Goal: Task Accomplishment & Management: Manage account settings

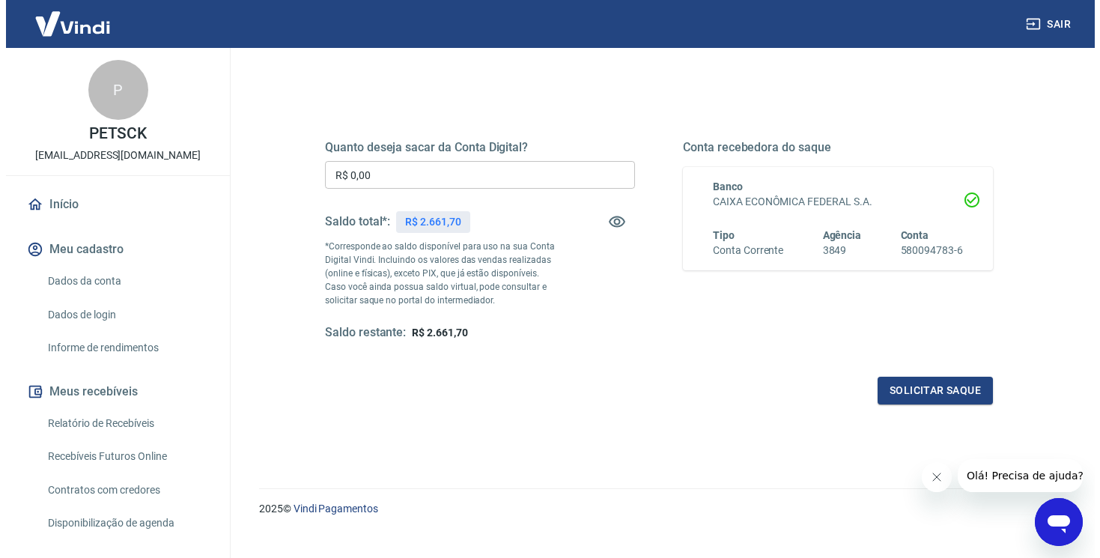
scroll to position [182, 0]
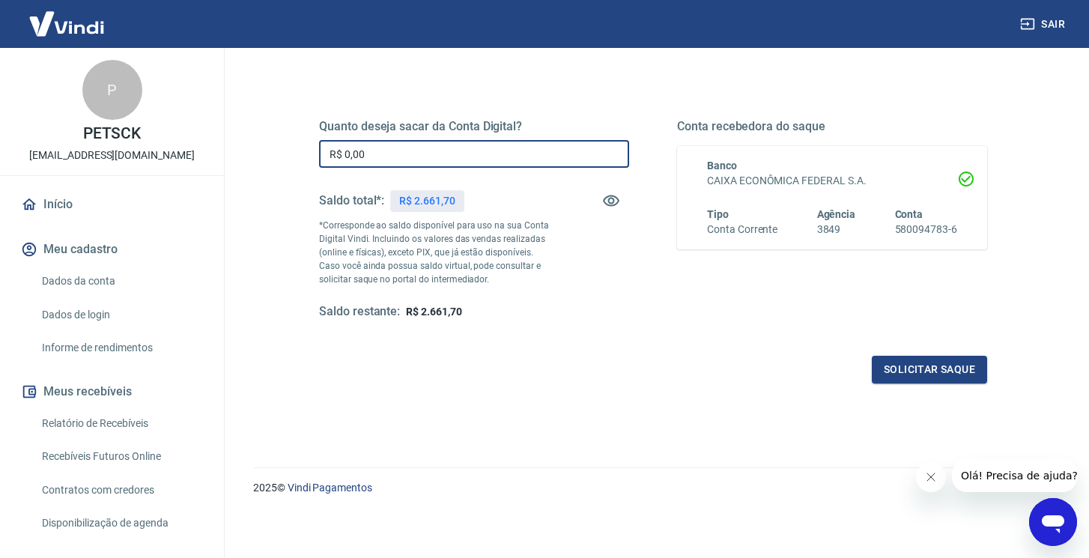
click at [419, 149] on input "R$ 0,00" at bounding box center [474, 154] width 310 height 28
type input "R$ 2.661,70"
click at [919, 371] on button "Solicitar saque" at bounding box center [929, 370] width 115 height 28
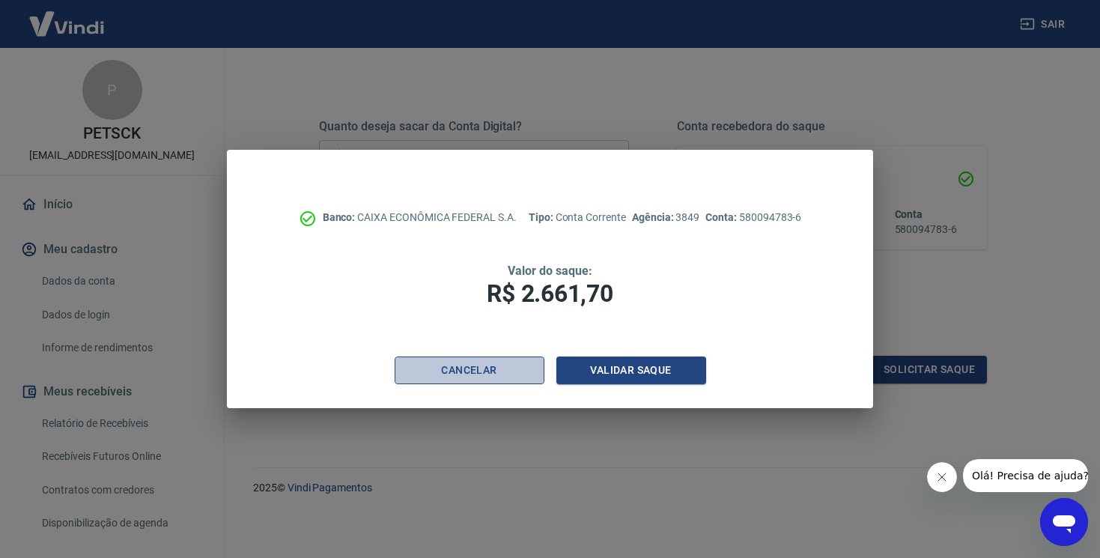
click at [499, 379] on button "Cancelar" at bounding box center [470, 370] width 150 height 28
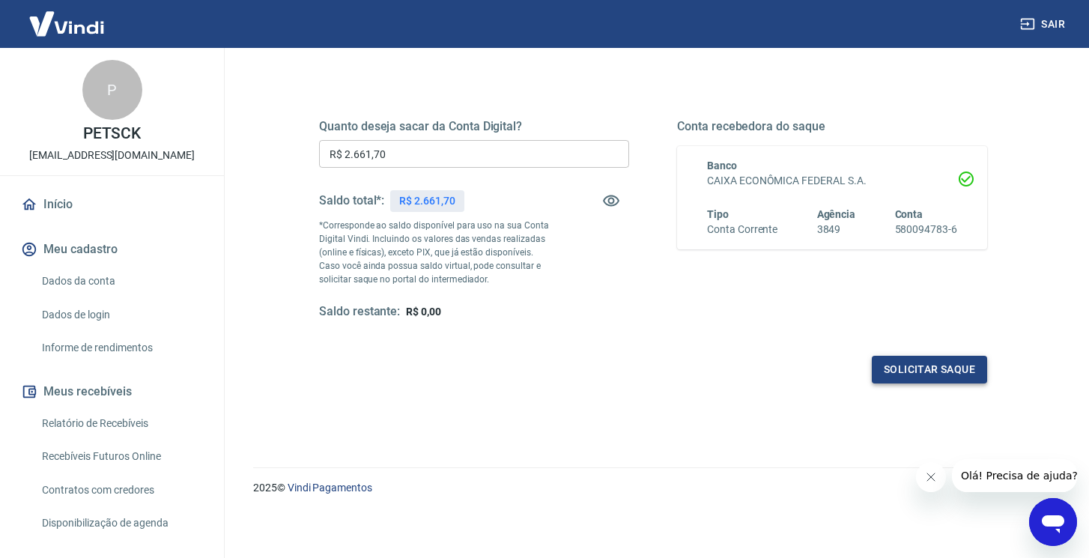
click at [947, 368] on button "Solicitar saque" at bounding box center [929, 370] width 115 height 28
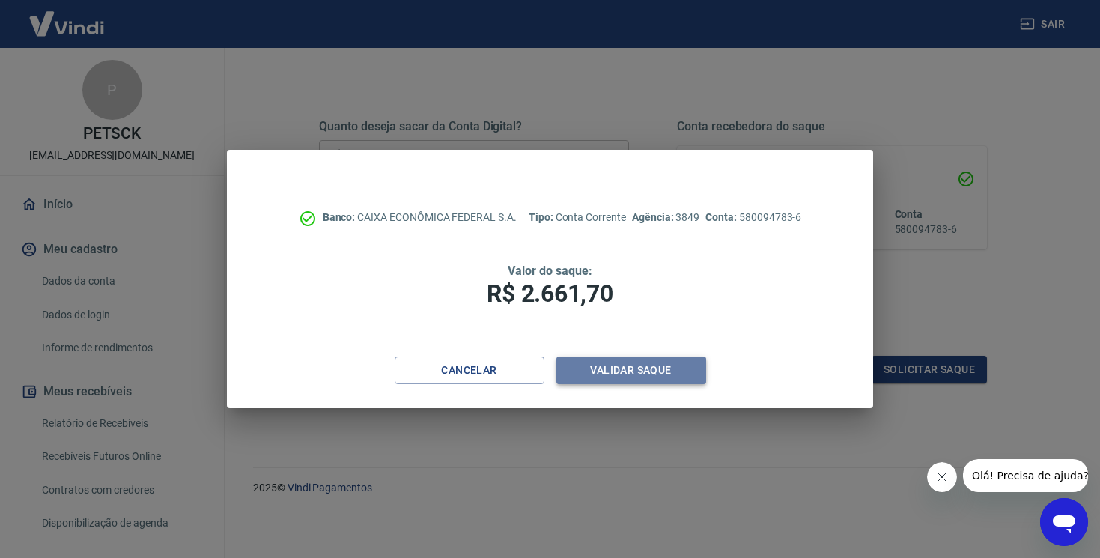
click at [625, 372] on button "Validar saque" at bounding box center [631, 370] width 150 height 28
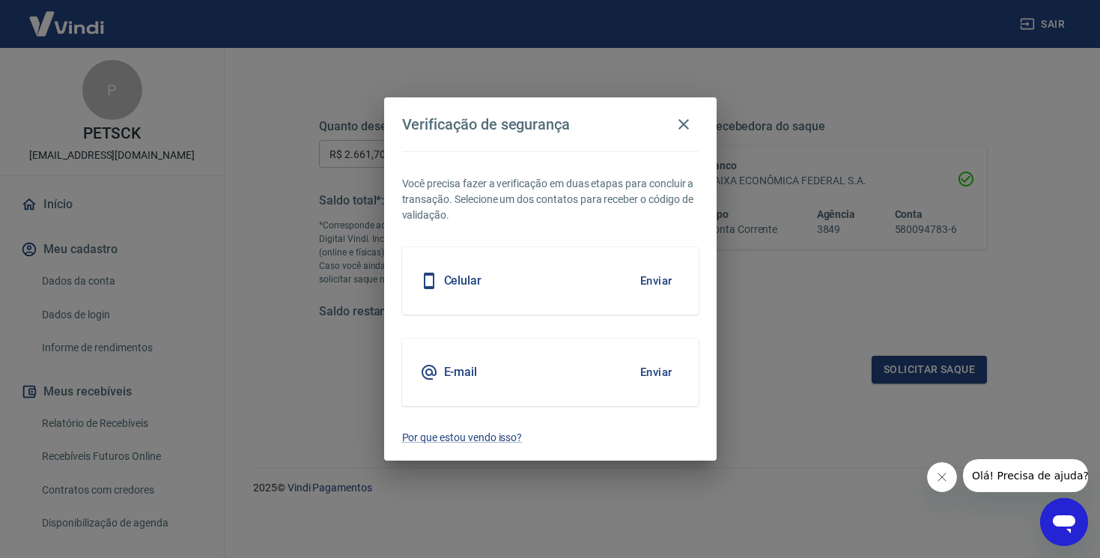
click at [652, 279] on button "Enviar" at bounding box center [656, 280] width 49 height 31
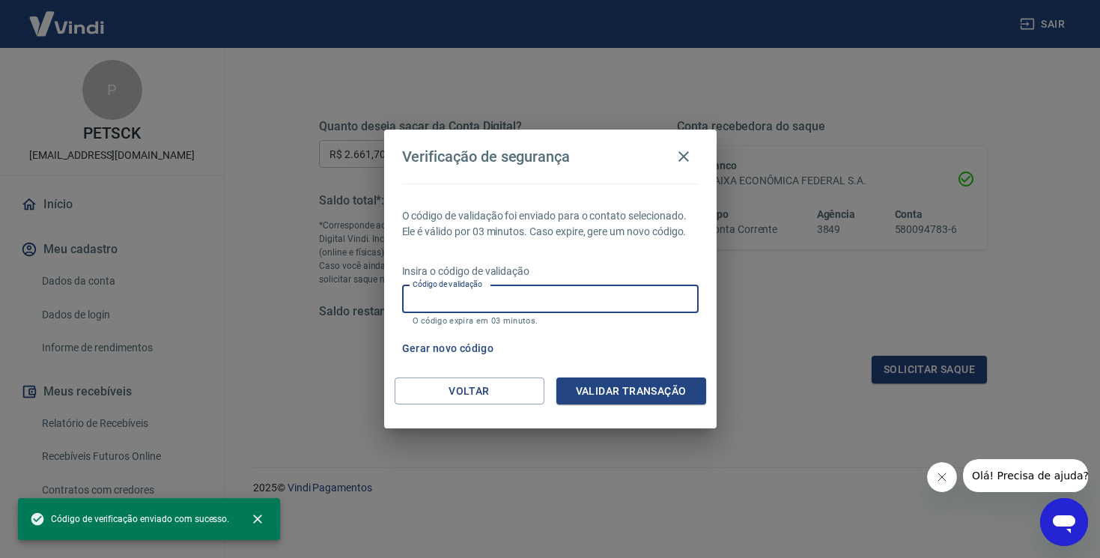
click at [479, 294] on div "Código de validação Código de validação O código expira em 03 minutos." at bounding box center [550, 305] width 297 height 40
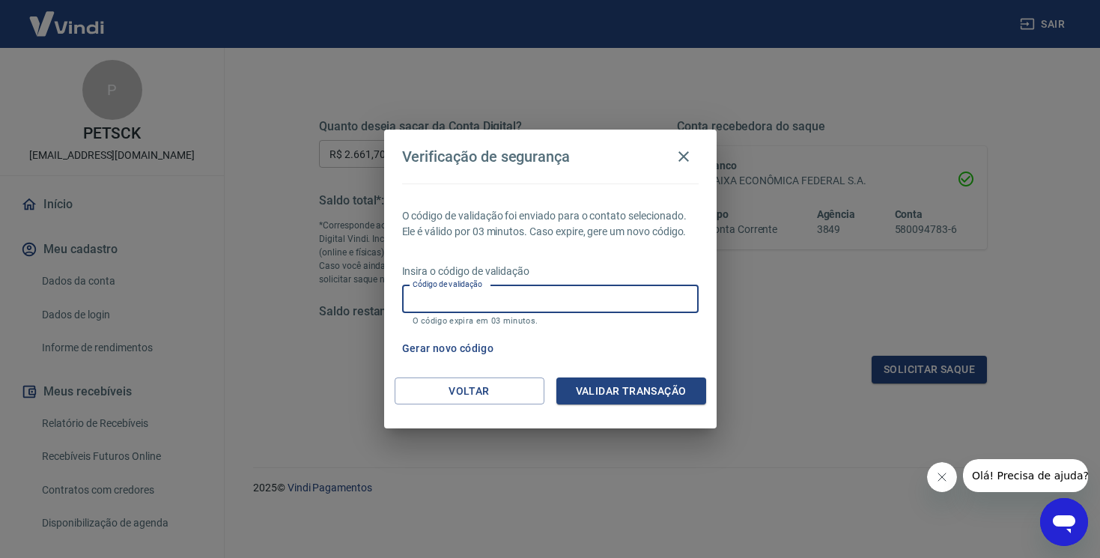
click at [446, 295] on input "Código de validação" at bounding box center [550, 299] width 297 height 28
click at [448, 303] on input "Código de validação" at bounding box center [550, 299] width 297 height 28
click at [450, 305] on input "Código de validação" at bounding box center [550, 299] width 297 height 28
type input "269261"
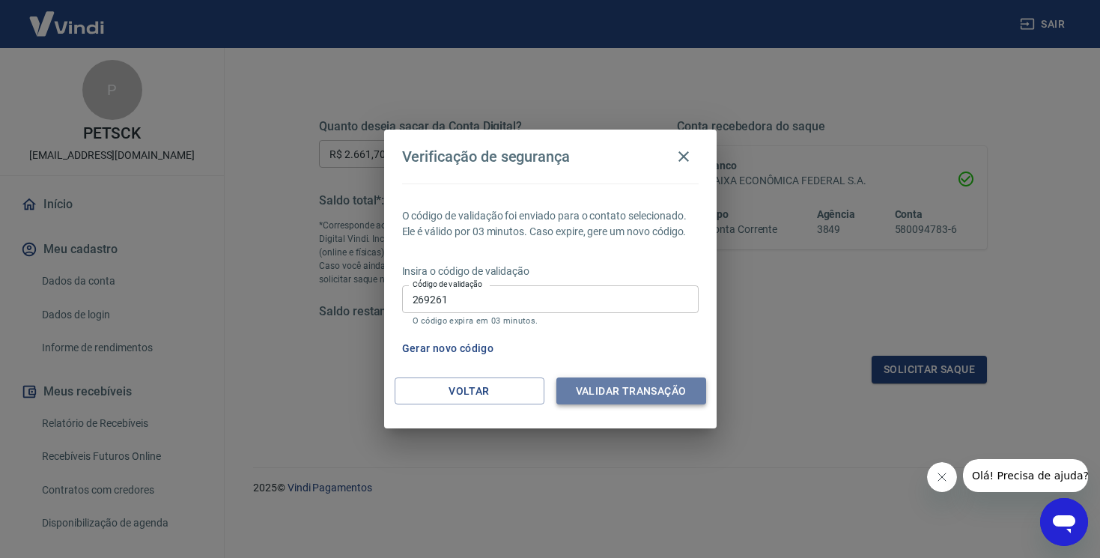
click at [605, 392] on button "Validar transação" at bounding box center [631, 391] width 150 height 28
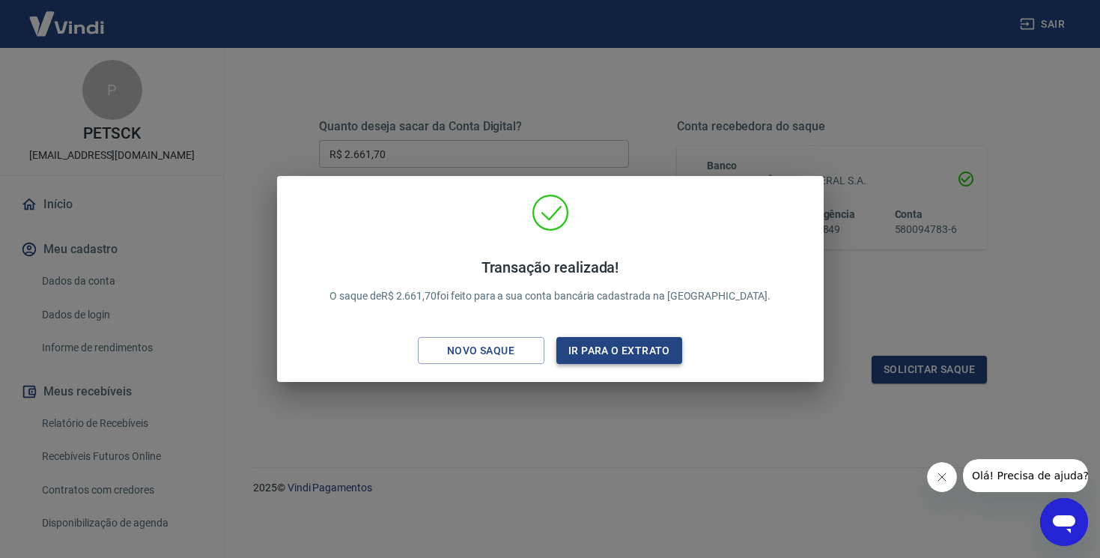
click at [629, 353] on button "Ir para o extrato" at bounding box center [619, 351] width 127 height 28
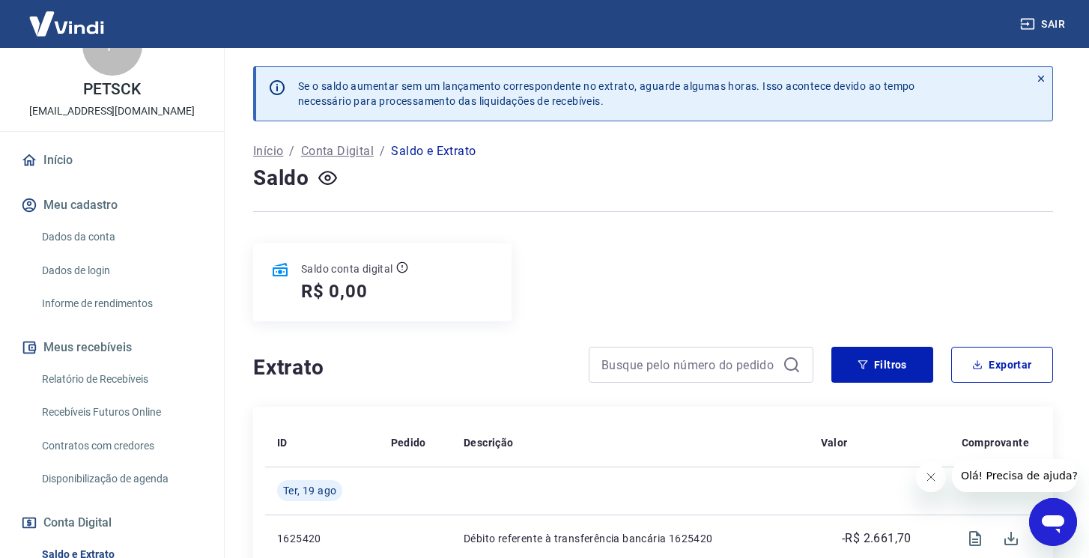
scroll to position [106, 0]
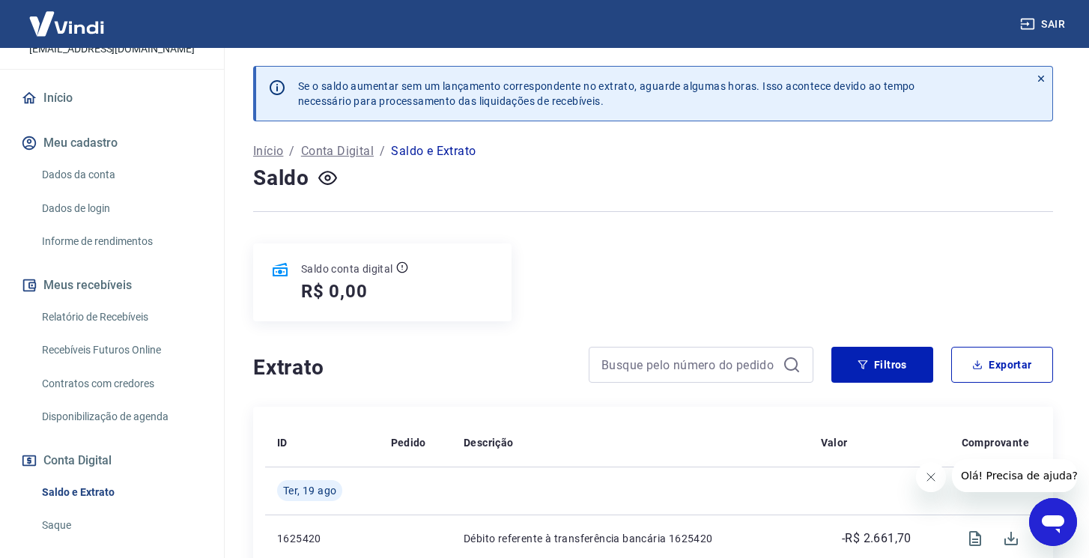
click at [110, 349] on link "Recebíveis Futuros Online" at bounding box center [121, 350] width 170 height 31
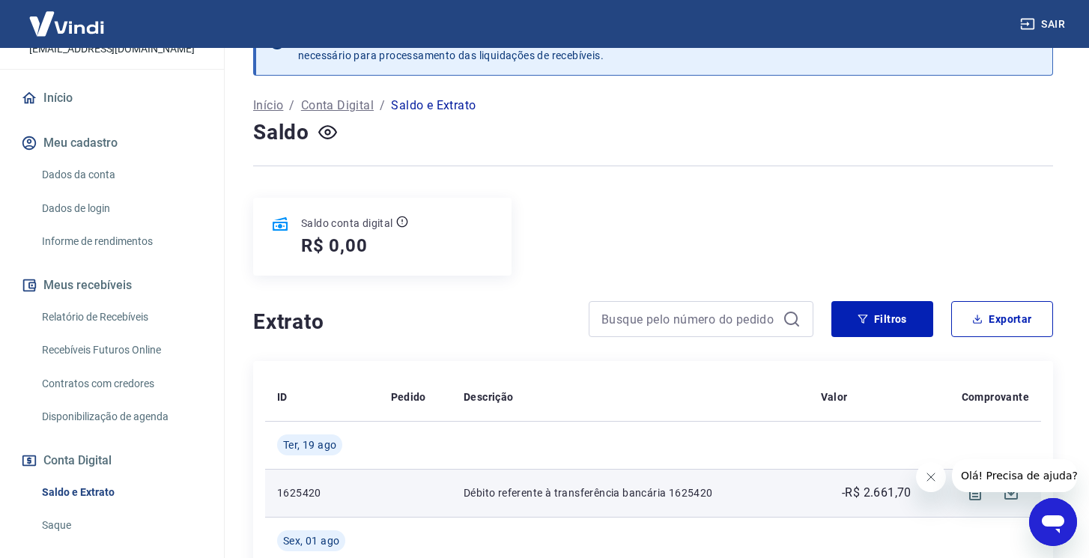
scroll to position [0, 0]
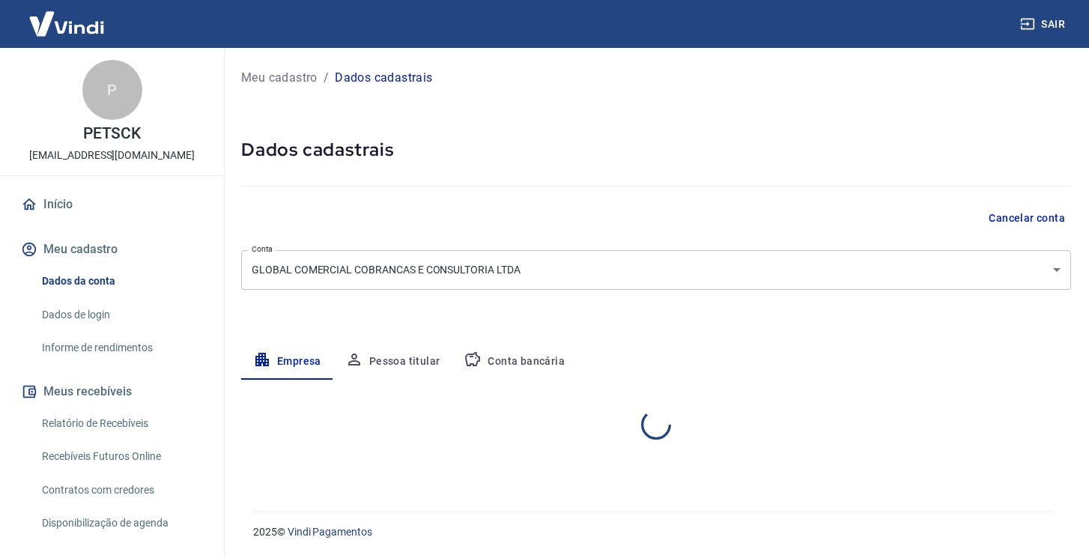
select select "PR"
select select "business"
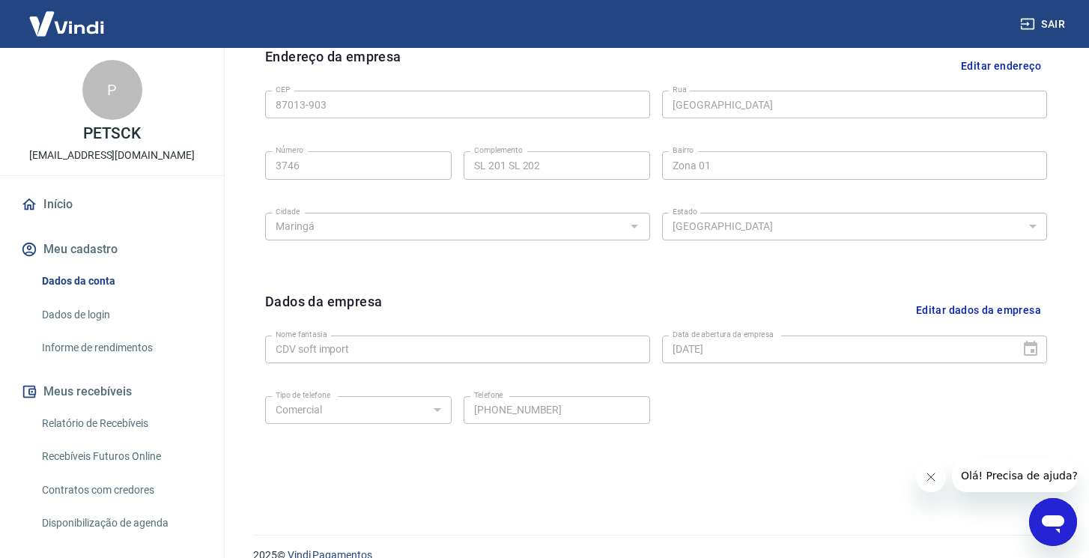
scroll to position [522, 0]
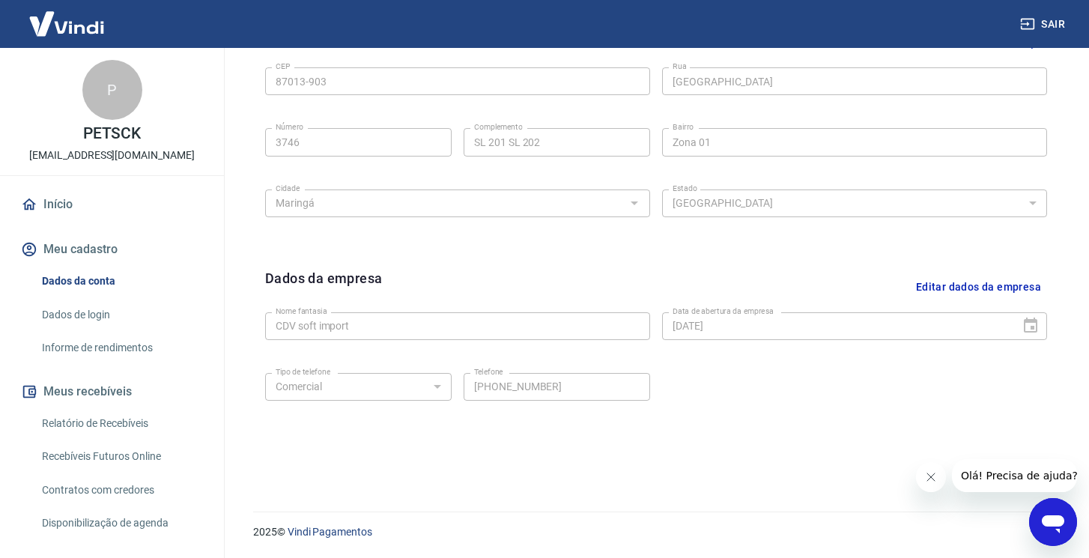
click at [94, 152] on p "[EMAIL_ADDRESS][DOMAIN_NAME]" at bounding box center [112, 156] width 166 height 16
click at [939, 282] on button "Editar dados da empresa" at bounding box center [978, 287] width 137 height 38
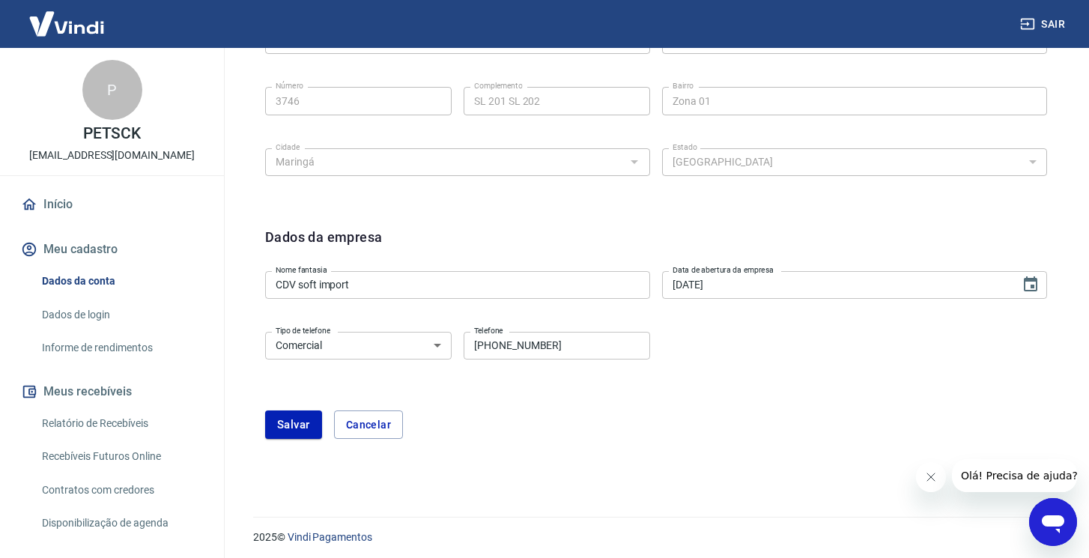
scroll to position [568, 0]
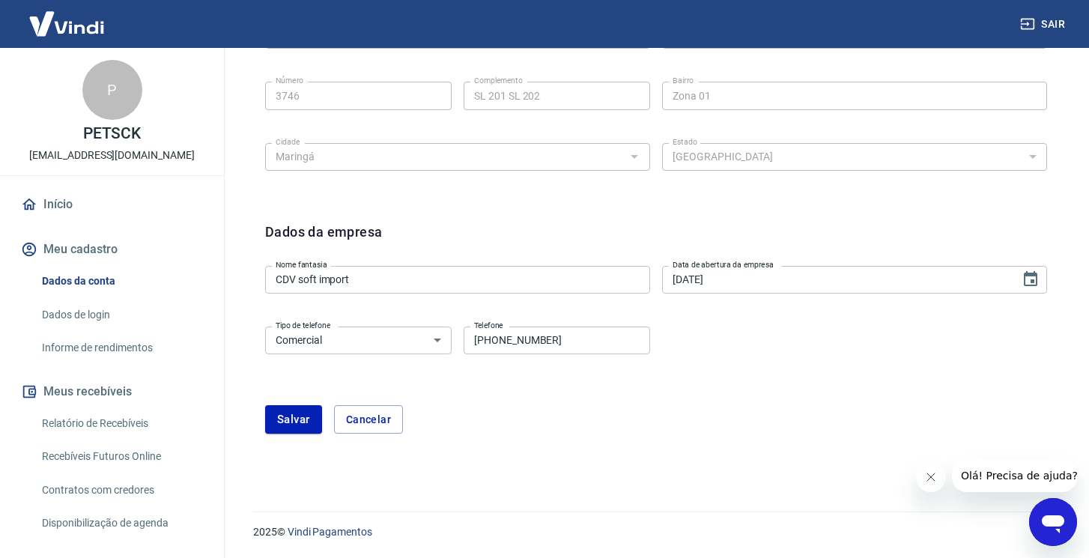
click at [400, 347] on select "Residencial Comercial" at bounding box center [358, 341] width 186 height 28
click at [374, 421] on button "Cancelar" at bounding box center [368, 419] width 69 height 28
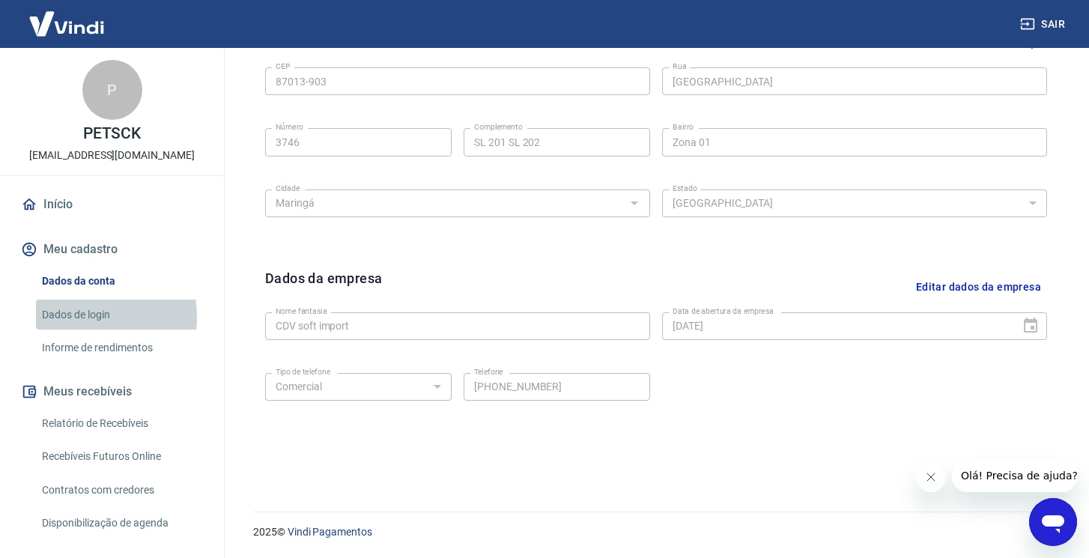
click at [82, 317] on link "Dados de login" at bounding box center [121, 315] width 170 height 31
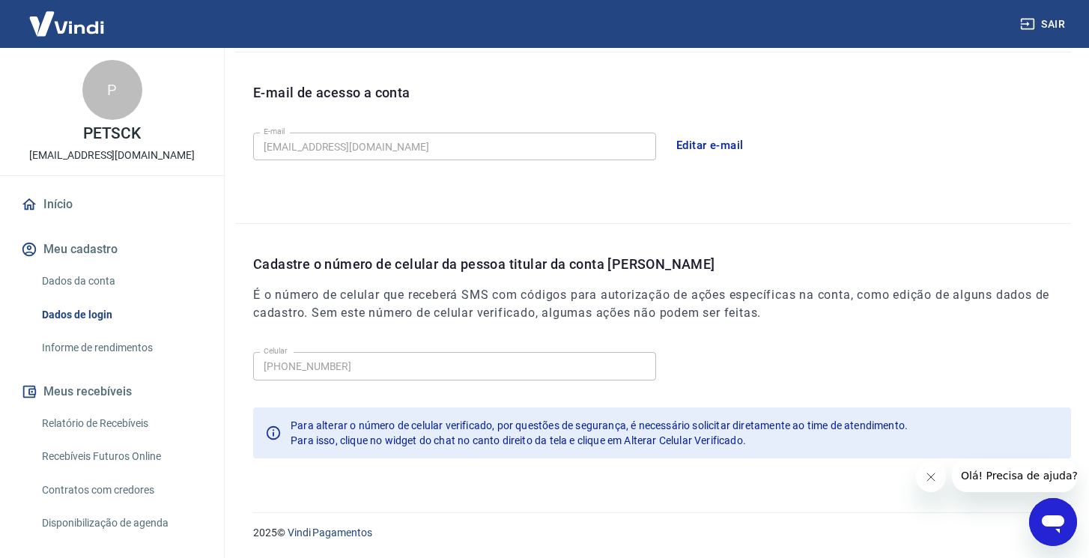
click at [723, 145] on button "Editar e-mail" at bounding box center [710, 145] width 84 height 31
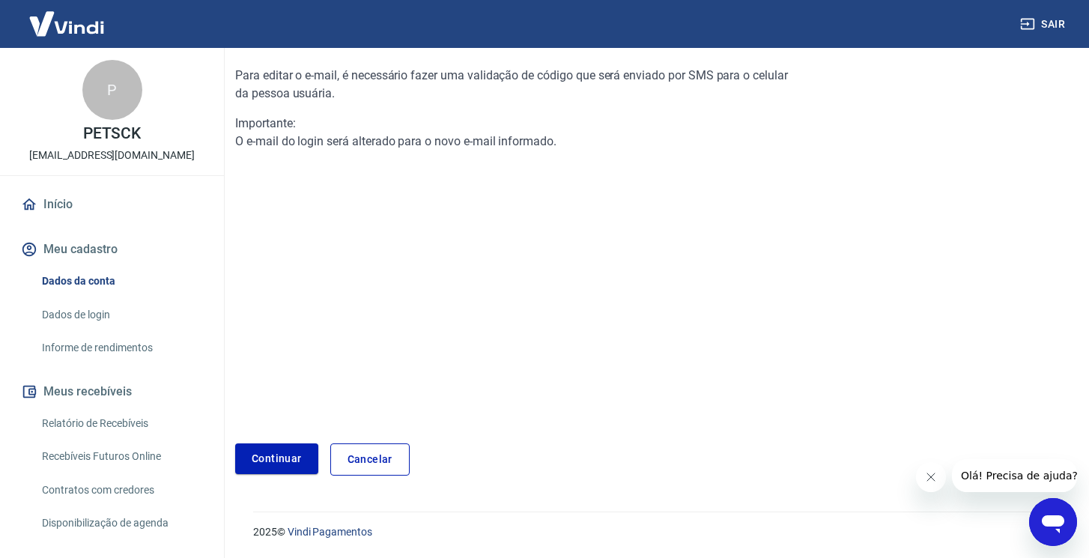
scroll to position [146, 0]
click at [267, 464] on link "Continuar" at bounding box center [276, 459] width 83 height 31
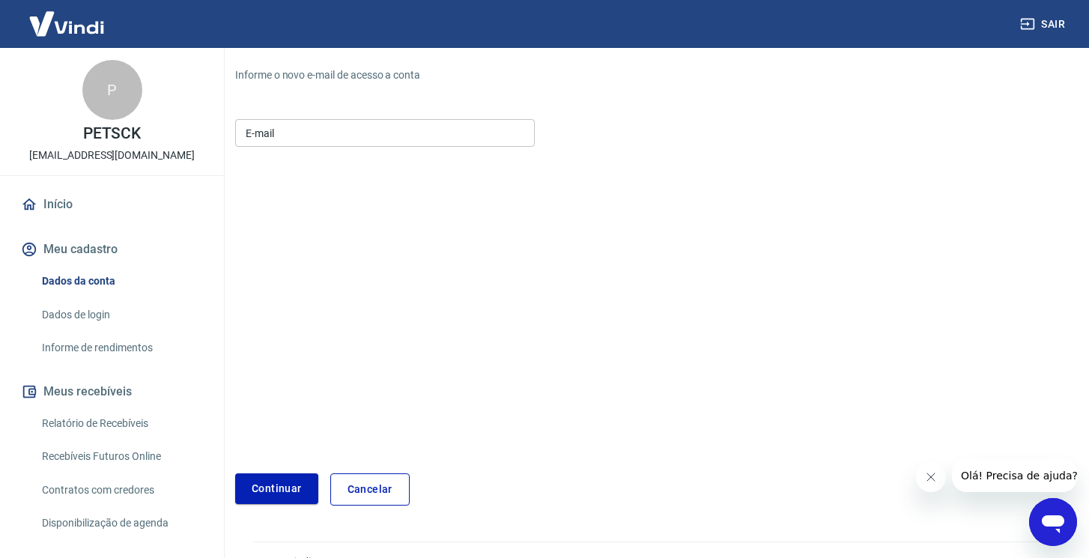
scroll to position [175, 0]
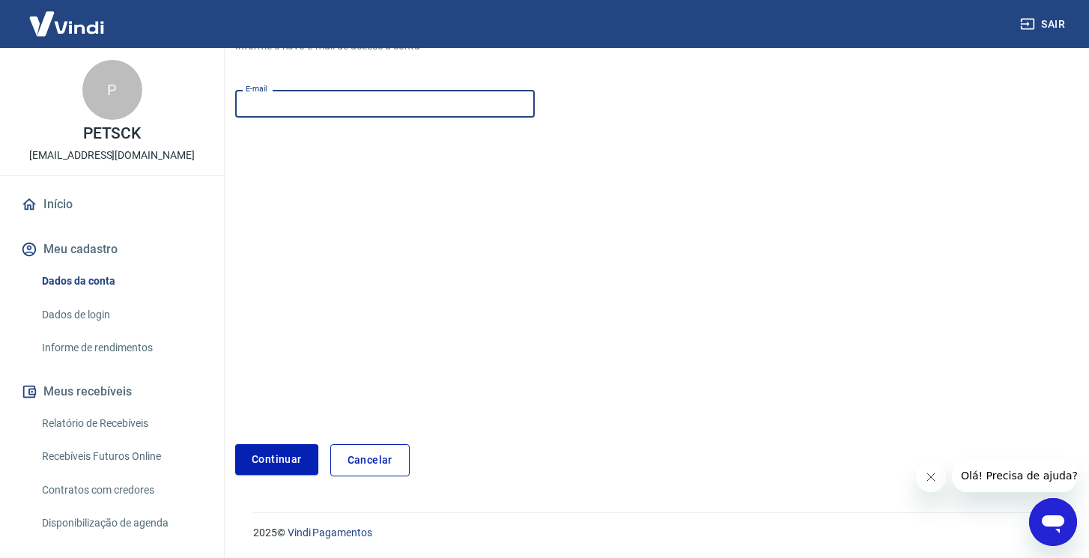
click at [323, 104] on input "E-mail" at bounding box center [385, 104] width 300 height 28
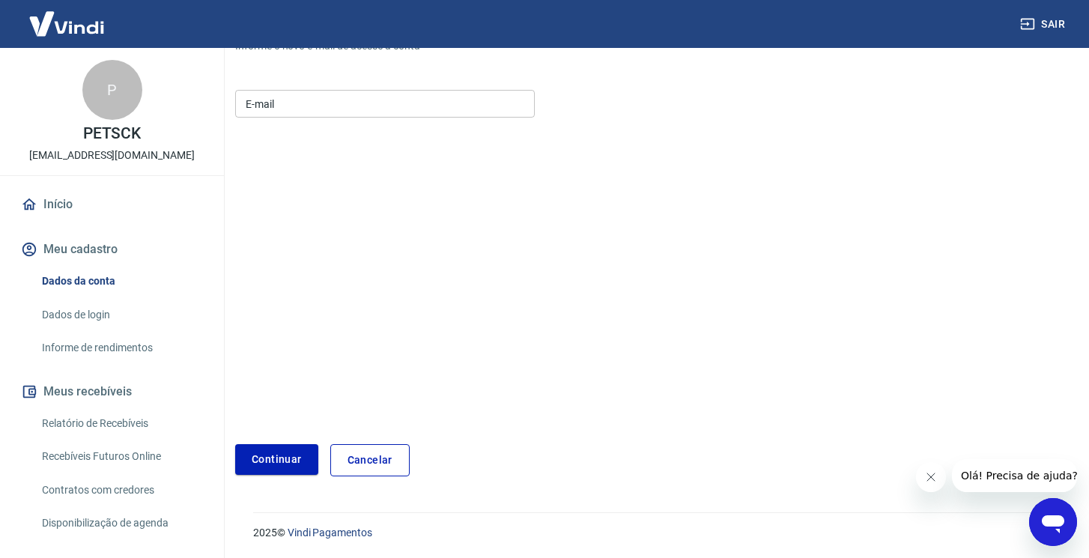
click at [374, 287] on form "E-mail E-mail Continuar Cancelar" at bounding box center [513, 280] width 557 height 392
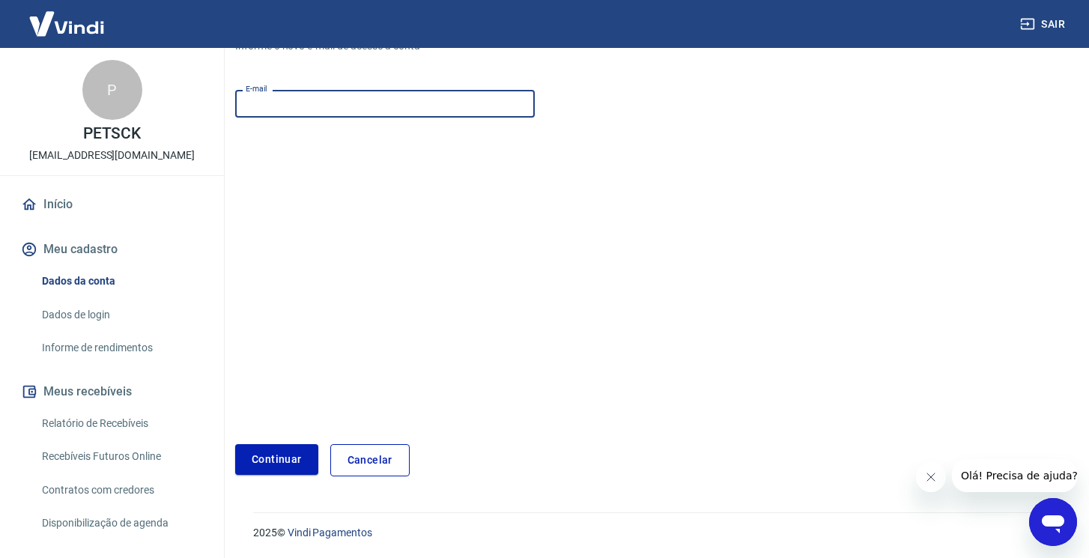
click at [279, 108] on input "E-mail" at bounding box center [385, 104] width 300 height 28
paste input "financeiro@petsck.com"
type input "financeiro@petsck.com"
click at [281, 464] on button "Continuar" at bounding box center [276, 459] width 83 height 31
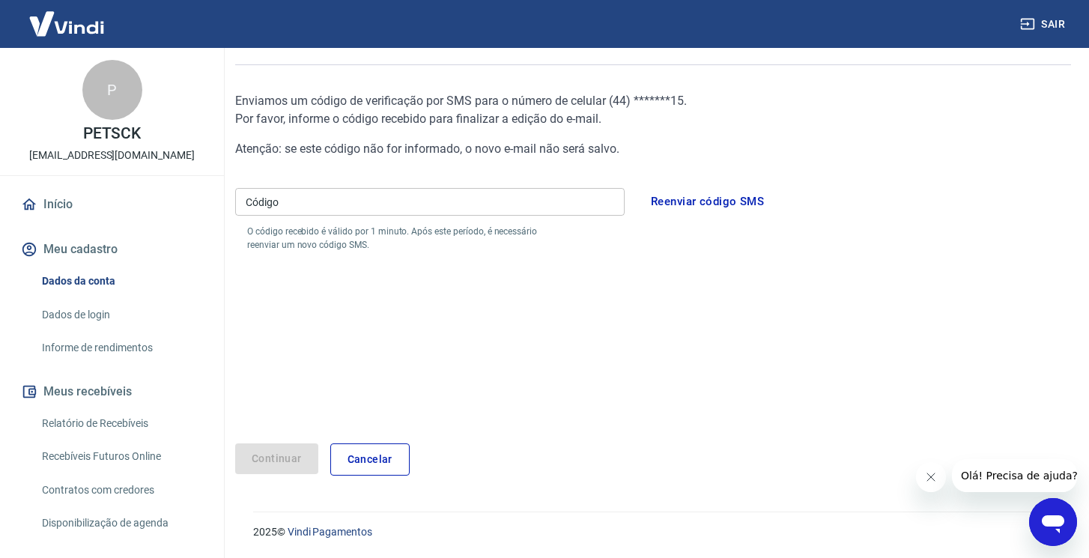
scroll to position [121, 0]
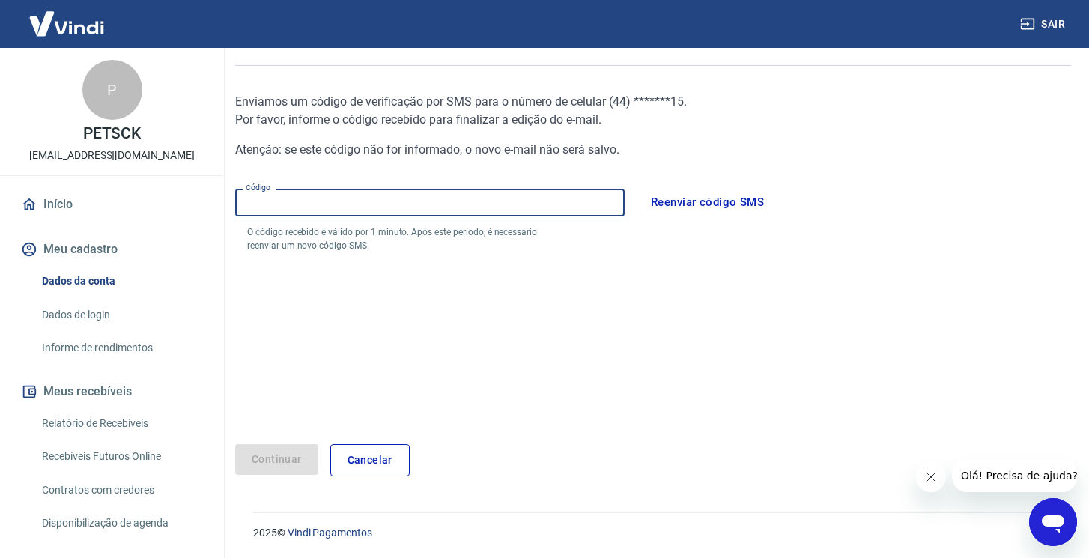
click at [302, 203] on input "Código" at bounding box center [429, 203] width 389 height 28
type input "676639"
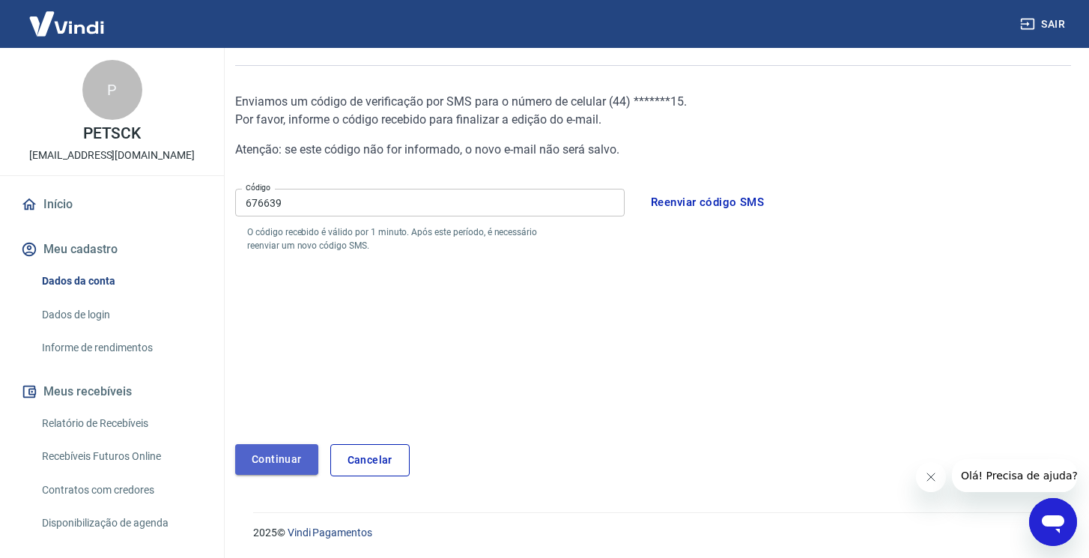
click at [279, 467] on button "Continuar" at bounding box center [276, 459] width 83 height 31
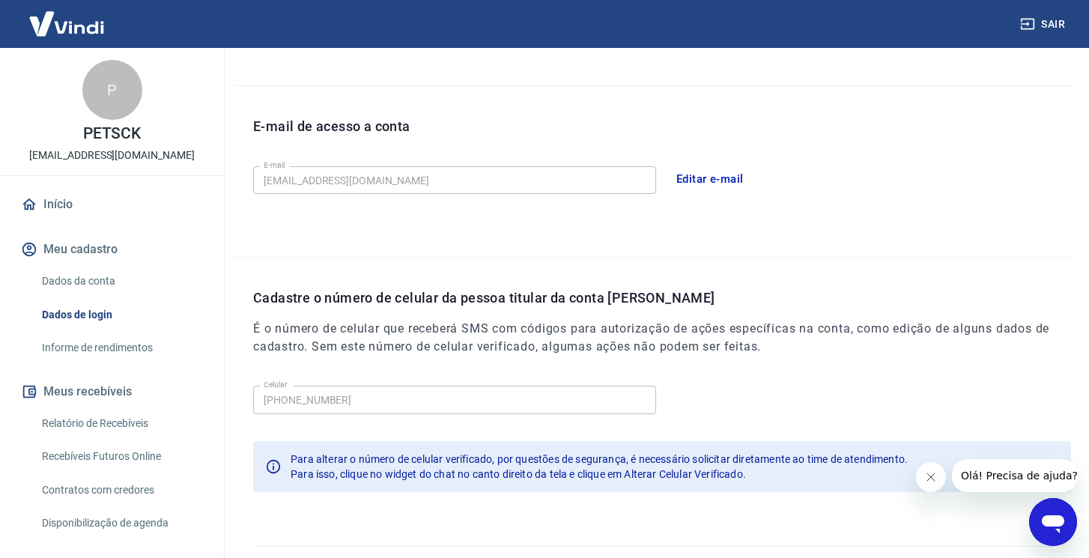
scroll to position [365, 0]
click at [87, 243] on button "Meu cadastro" at bounding box center [112, 249] width 188 height 33
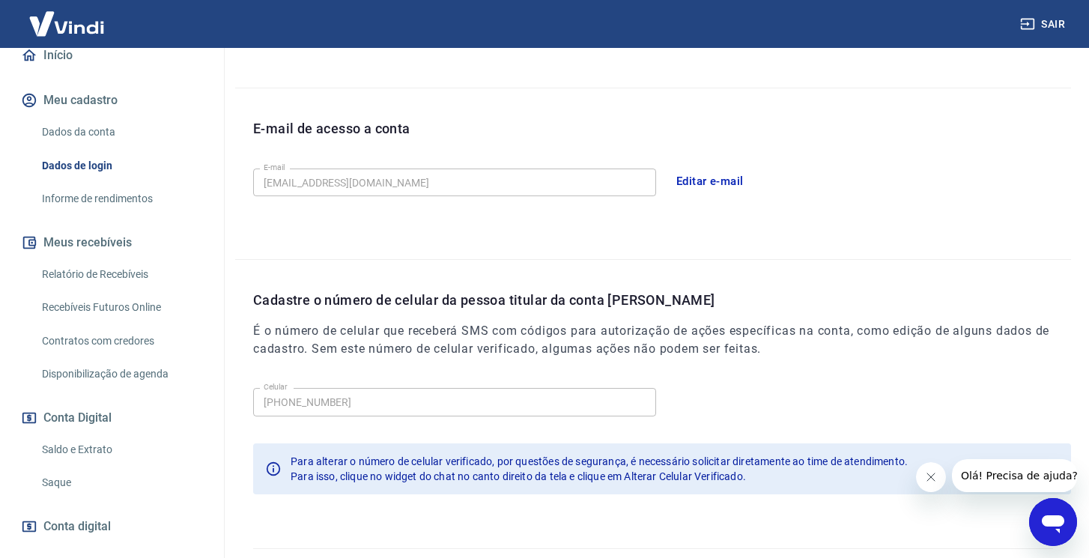
scroll to position [127, 0]
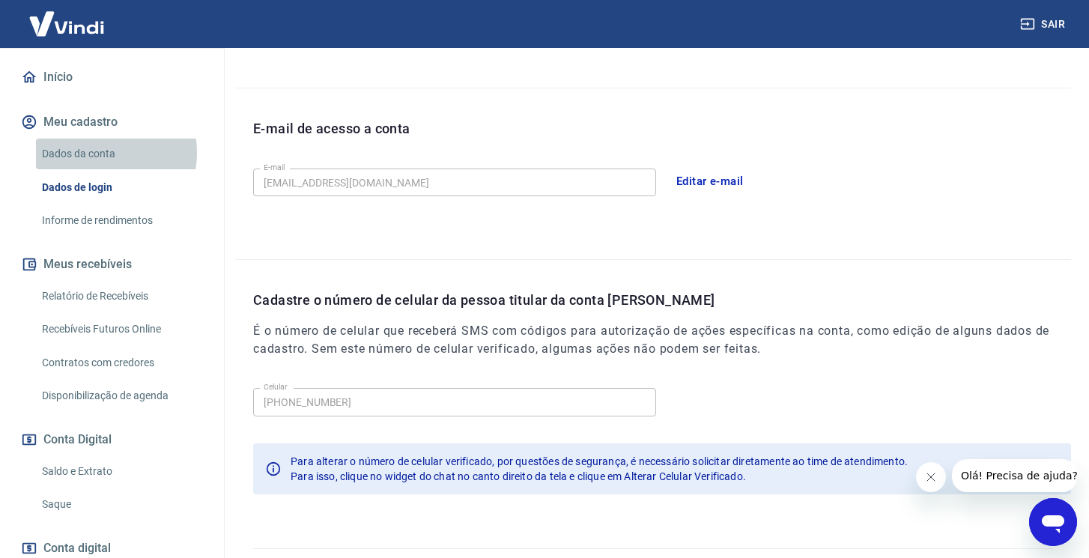
click at [94, 152] on link "Dados da conta" at bounding box center [121, 154] width 170 height 31
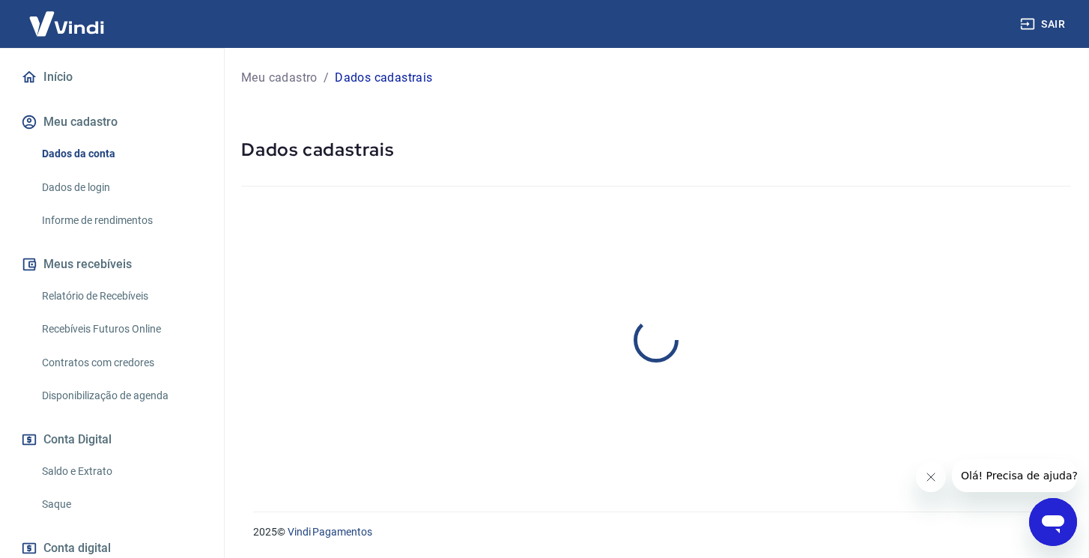
select select "PR"
select select "business"
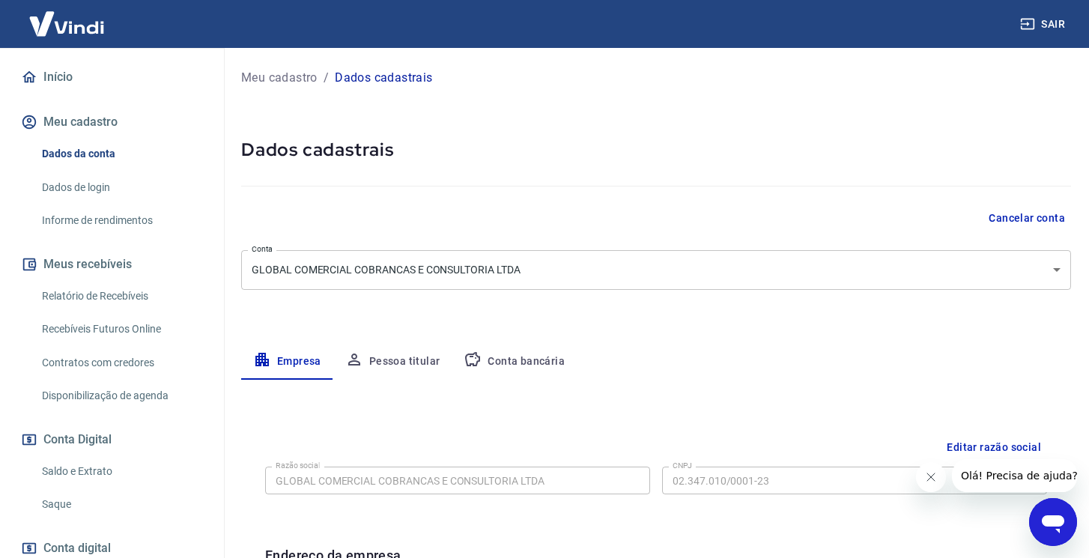
click at [595, 270] on body "Sair P PETSCK financeiro@petsck.com Início Meu cadastro Dados da conta Dados de…" at bounding box center [544, 279] width 1089 height 558
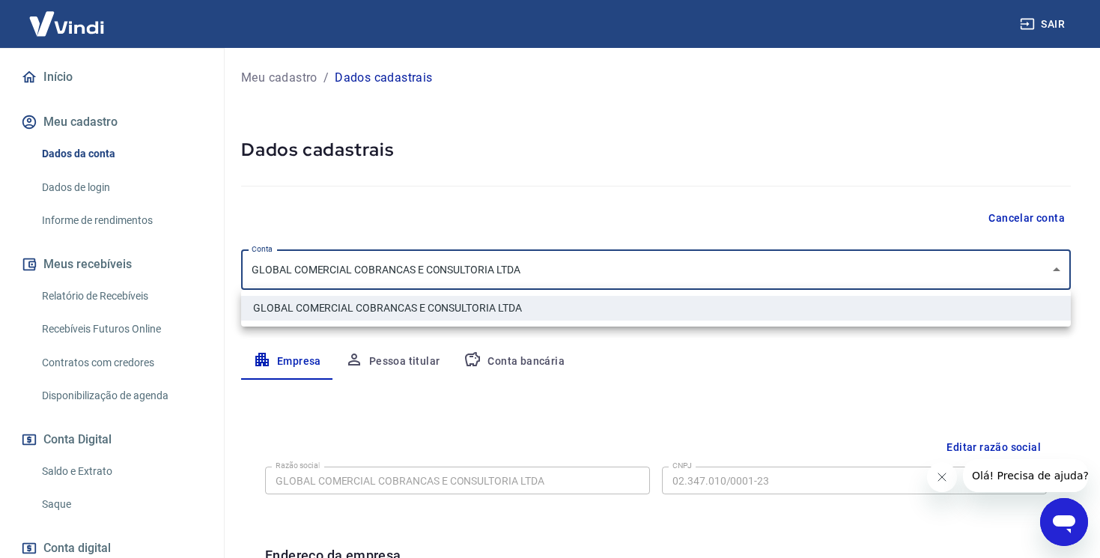
click at [559, 219] on div at bounding box center [550, 279] width 1100 height 558
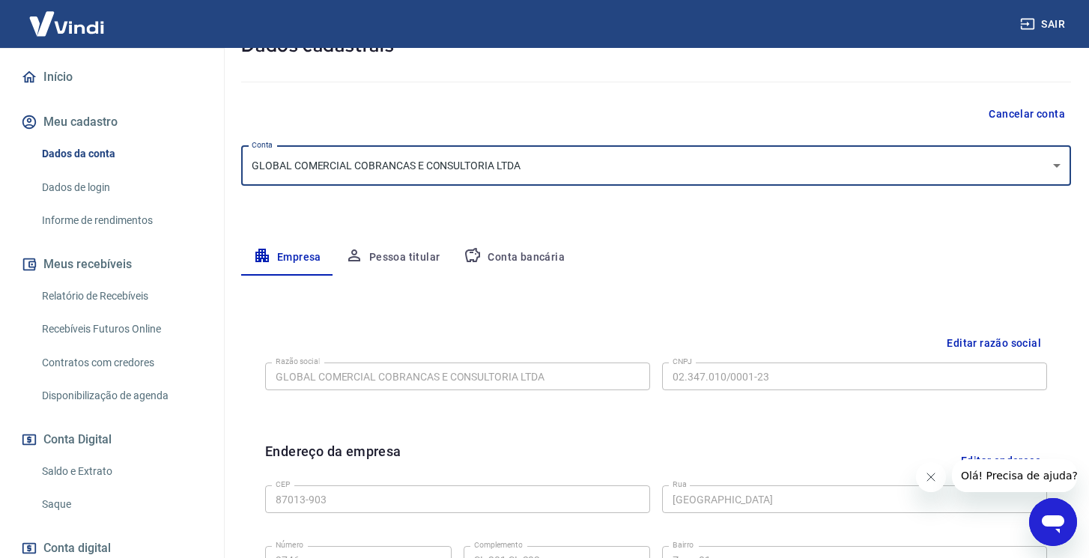
scroll to position [404, 0]
